Goal: Download file/media

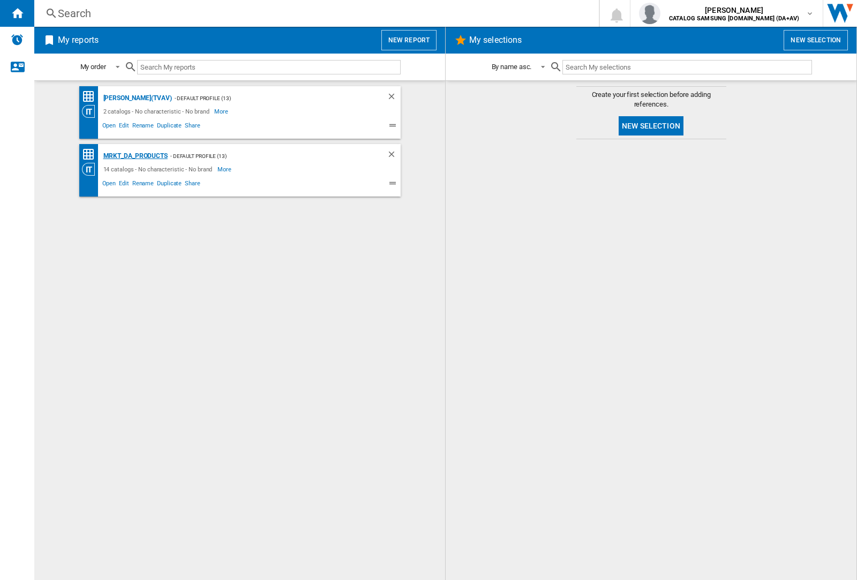
click at [135, 156] on div "MRKT_DA_PRODUCTS" at bounding box center [134, 155] width 67 height 13
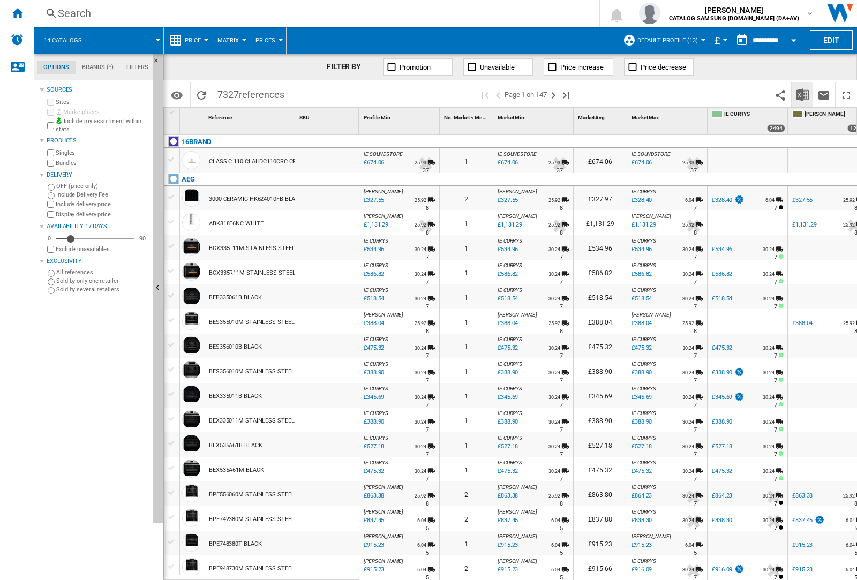
click at [802, 94] on img "Download in Excel" at bounding box center [802, 94] width 13 height 13
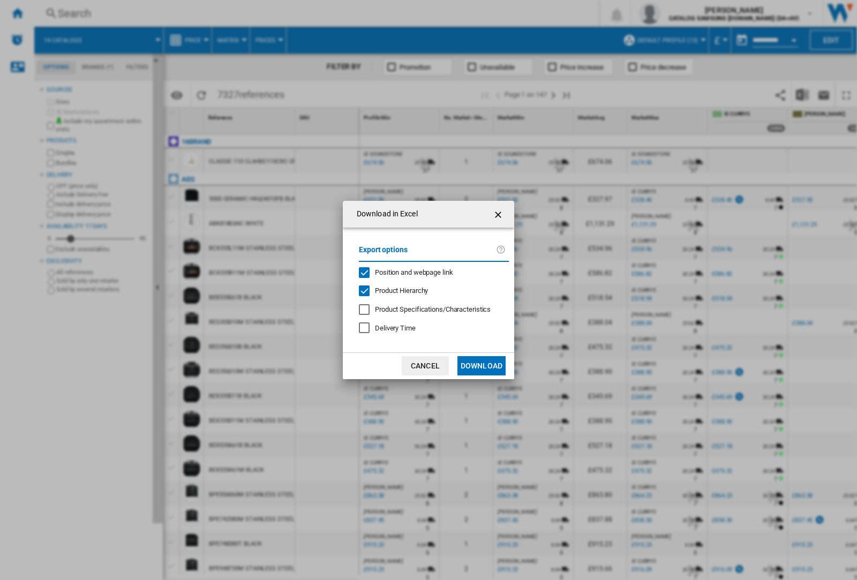
click at [407, 272] on span "Position and webpage link" at bounding box center [414, 272] width 78 height 8
click at [482, 366] on button "Download" at bounding box center [482, 365] width 48 height 19
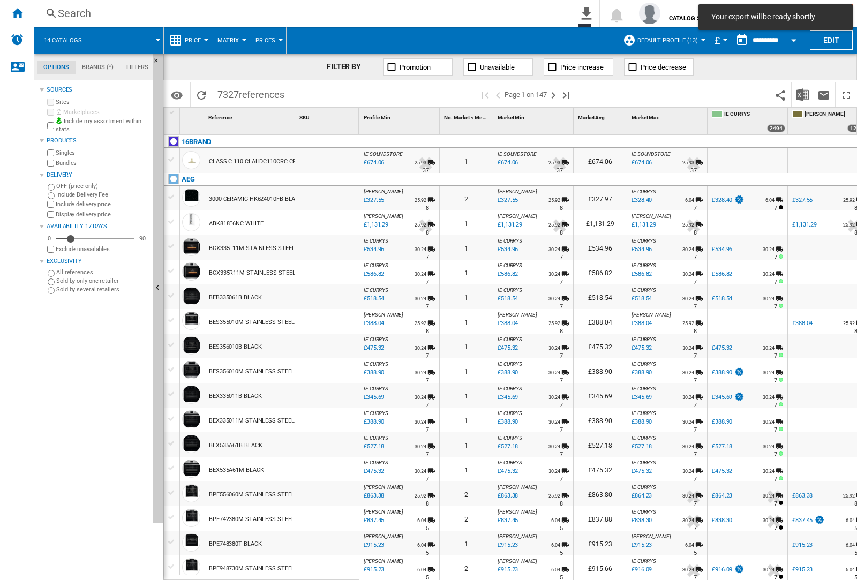
click at [331, 245] on div at bounding box center [327, 247] width 64 height 25
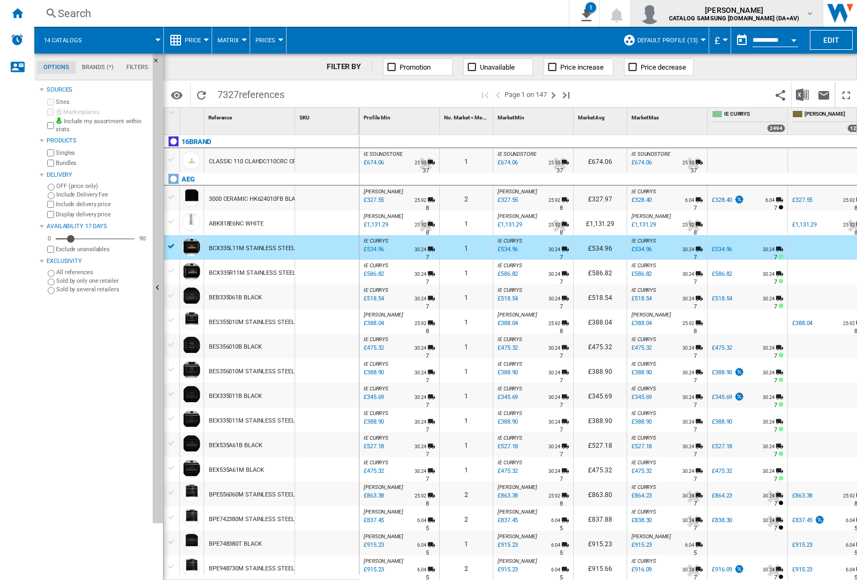
click at [661, 13] on img "button" at bounding box center [649, 13] width 21 height 21
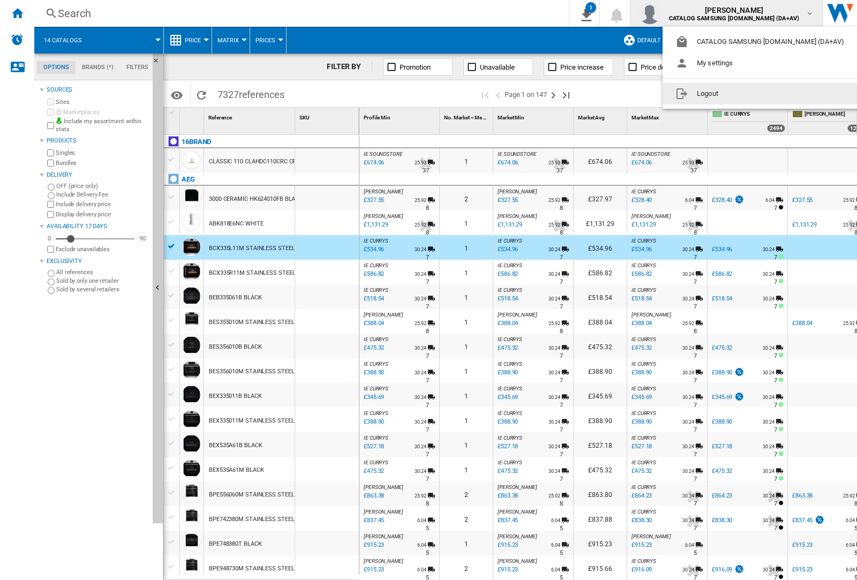
click at [745, 94] on button "Logout" at bounding box center [762, 93] width 199 height 21
